Goal: Information Seeking & Learning: Find specific fact

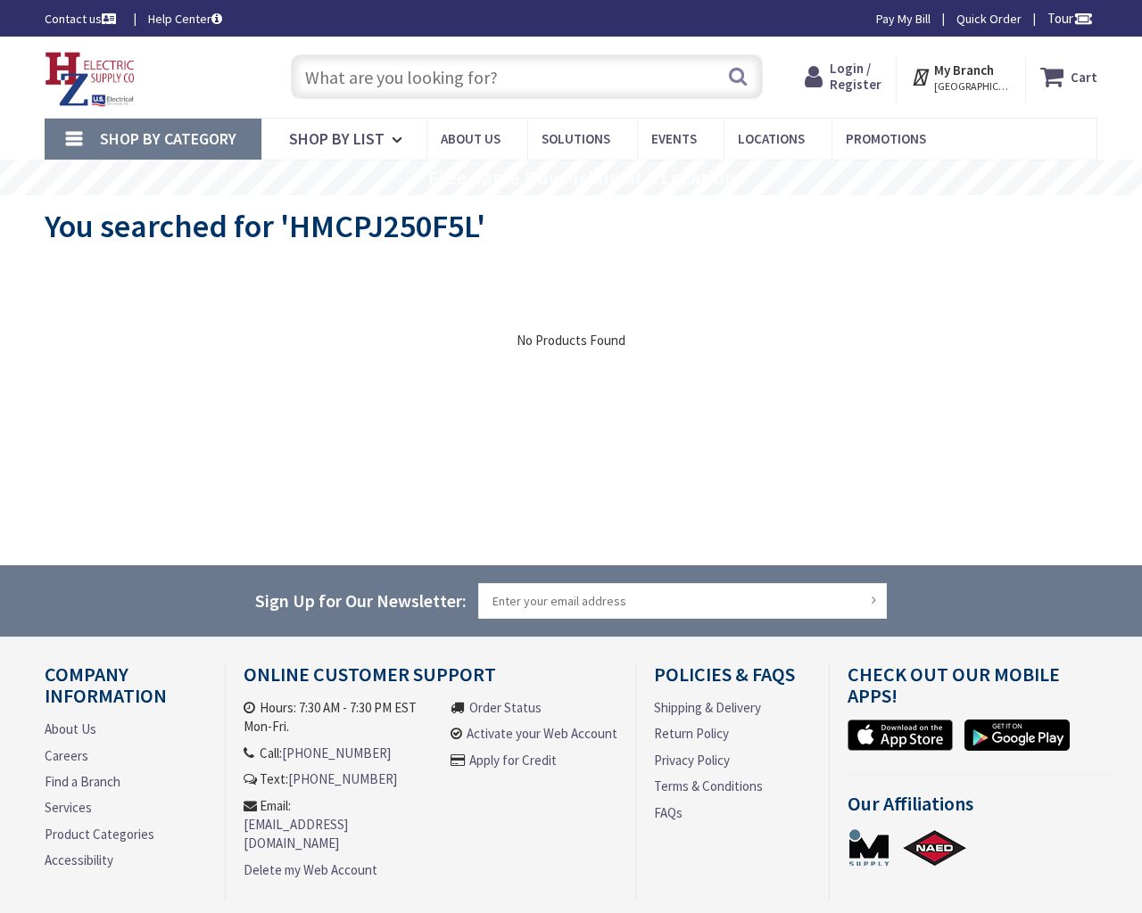
type input "Dues Playfield, 1991 Antietam Ave, Detroit, MI 48207, USA"
